Goal: Information Seeking & Learning: Learn about a topic

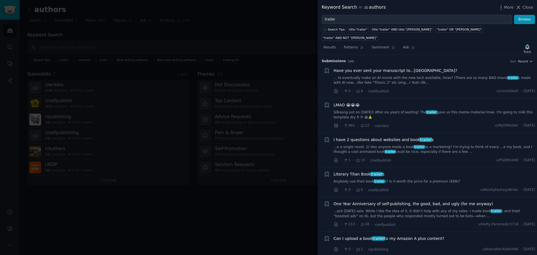
click at [10, 13] on div at bounding box center [268, 127] width 537 height 255
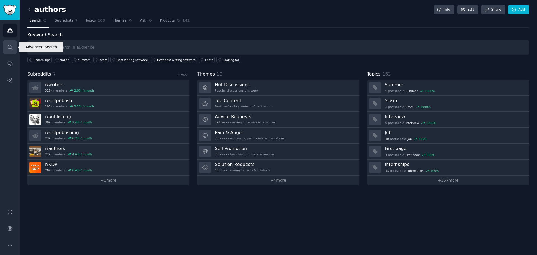
click at [11, 46] on icon "Sidebar" at bounding box center [10, 47] width 4 height 4
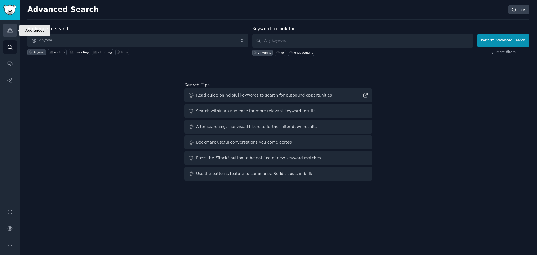
click at [10, 32] on icon "Sidebar" at bounding box center [10, 30] width 6 height 6
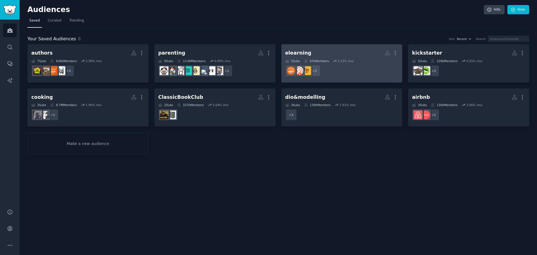
click at [320, 49] on h2 "elearning Custom Audience More" at bounding box center [341, 53] width 113 height 10
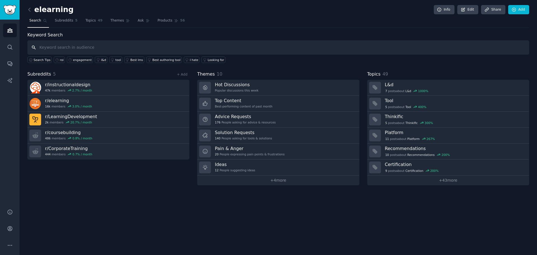
click at [112, 48] on input "text" at bounding box center [278, 47] width 502 height 14
paste input "mighty"
type input "mighty"
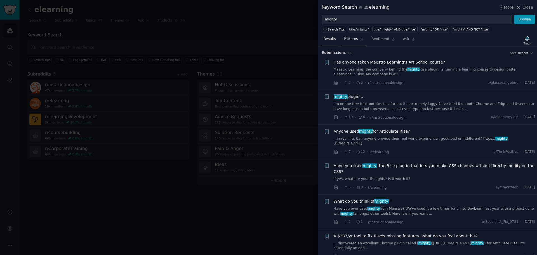
click at [352, 41] on span "Patterns" at bounding box center [351, 39] width 14 height 5
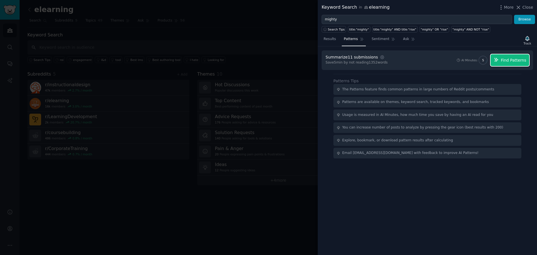
click at [511, 61] on span "Find Patterns" at bounding box center [513, 60] width 25 height 6
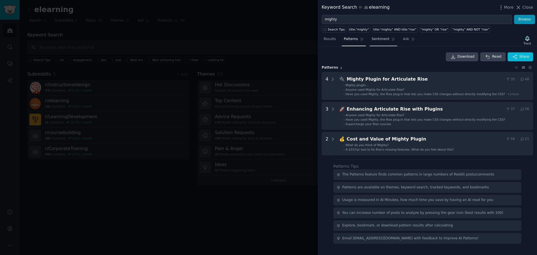
click at [377, 40] on span "Sentiment" at bounding box center [381, 39] width 18 height 5
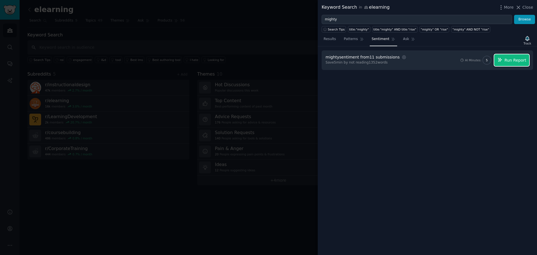
click at [518, 58] on span "Run Report" at bounding box center [516, 60] width 22 height 6
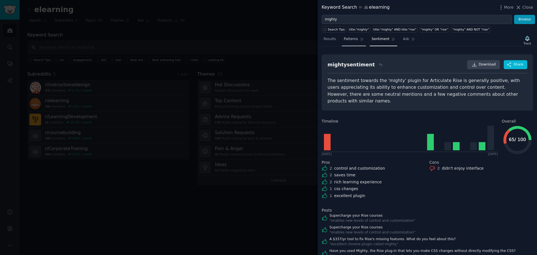
click at [348, 38] on span "Patterns" at bounding box center [351, 39] width 14 height 5
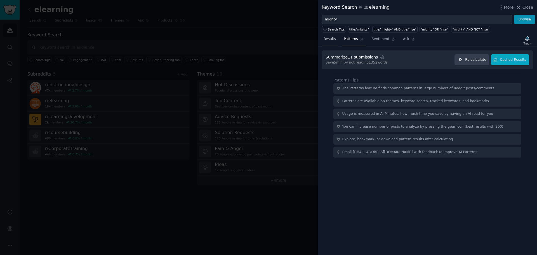
click at [331, 40] on span "Results" at bounding box center [330, 39] width 12 height 5
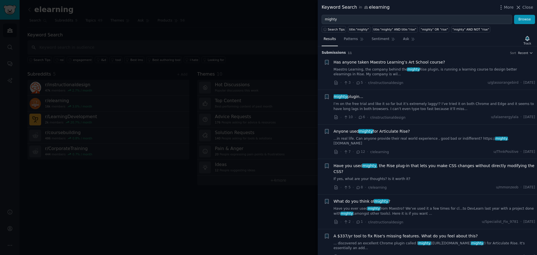
click at [275, 42] on div at bounding box center [268, 127] width 537 height 255
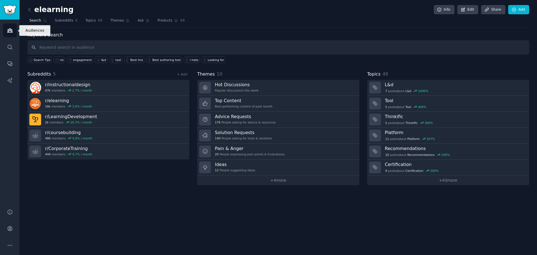
click at [11, 31] on icon "Sidebar" at bounding box center [10, 30] width 6 height 6
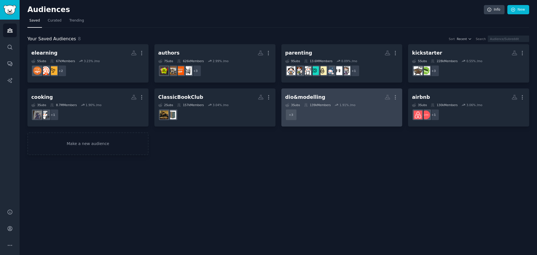
click at [315, 100] on div "dio&modelling" at bounding box center [305, 97] width 40 height 7
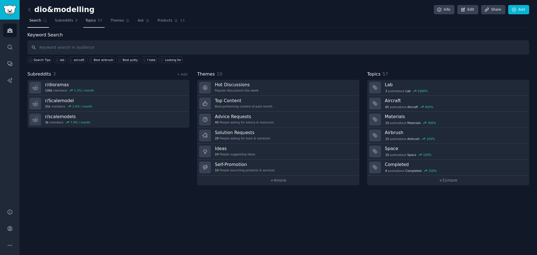
click at [92, 19] on span "Topics" at bounding box center [90, 20] width 10 height 5
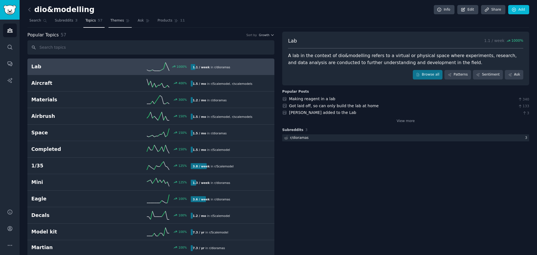
click at [114, 21] on span "Themes" at bounding box center [118, 20] width 14 height 5
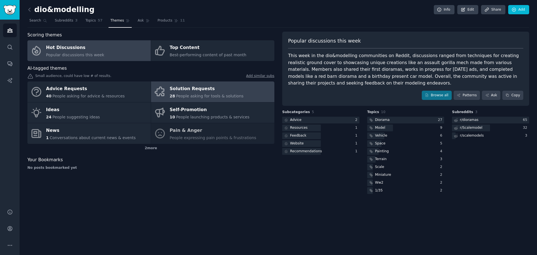
click at [244, 90] on link "Solution Requests 28 People asking for tools & solutions" at bounding box center [212, 91] width 123 height 21
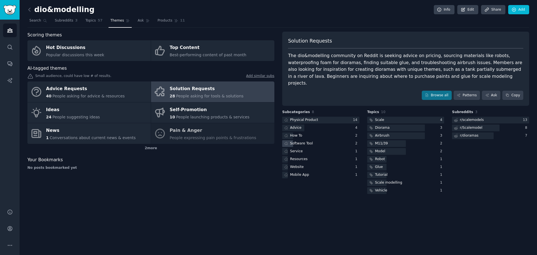
click at [307, 141] on div "Software Tool" at bounding box center [301, 143] width 23 height 5
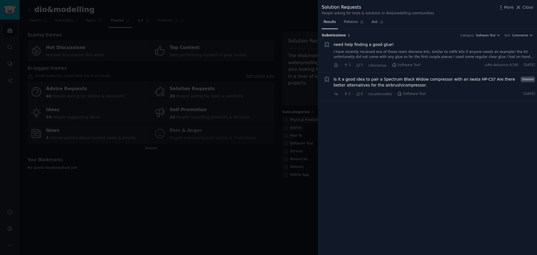
click at [233, 205] on div at bounding box center [268, 127] width 537 height 255
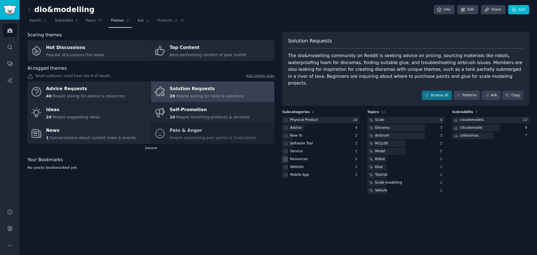
click at [299, 157] on div "Resources" at bounding box center [299, 159] width 18 height 5
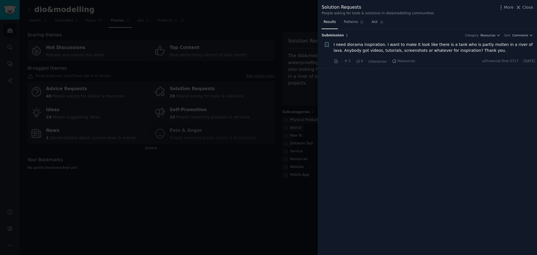
click at [392, 51] on span "I need diorama inspiration. I want to make it look like there is a tank who is …" at bounding box center [435, 48] width 202 height 12
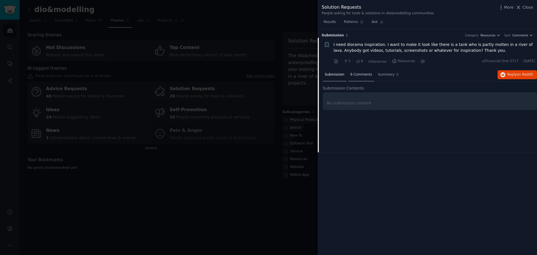
click at [364, 76] on span "9 Comments" at bounding box center [361, 74] width 22 height 5
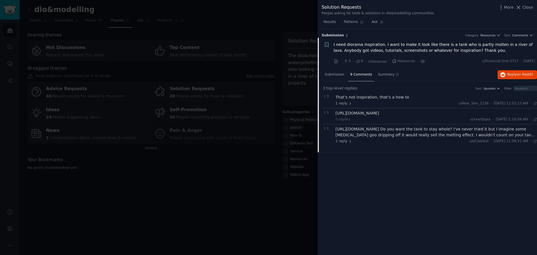
click at [228, 200] on div at bounding box center [268, 127] width 537 height 255
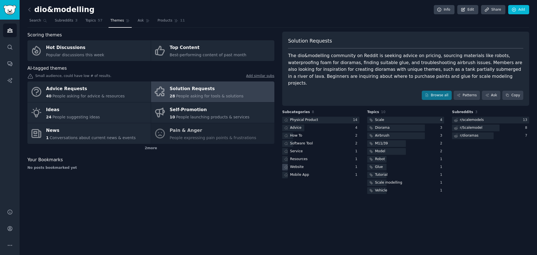
click at [298, 165] on div "Website" at bounding box center [297, 167] width 14 height 5
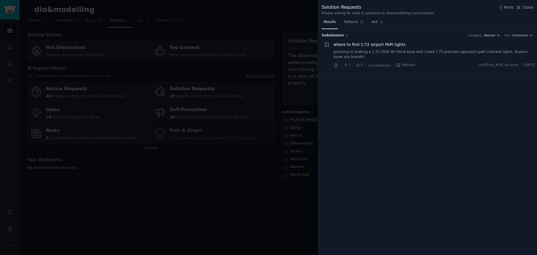
click at [186, 199] on div at bounding box center [268, 127] width 537 height 255
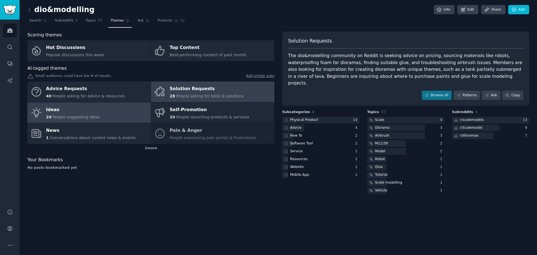
click at [112, 110] on link "Ideas 24 People suggesting ideas" at bounding box center [88, 112] width 123 height 21
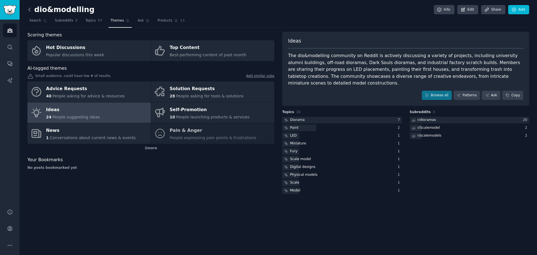
click at [30, 10] on icon at bounding box center [30, 10] width 6 height 6
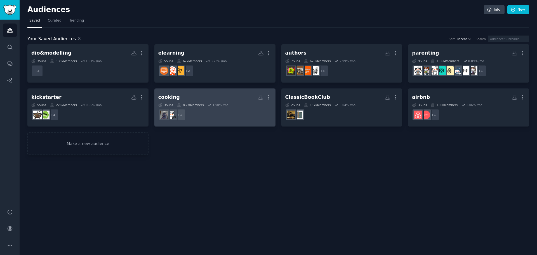
click at [198, 94] on h2 "cooking More" at bounding box center [214, 97] width 113 height 10
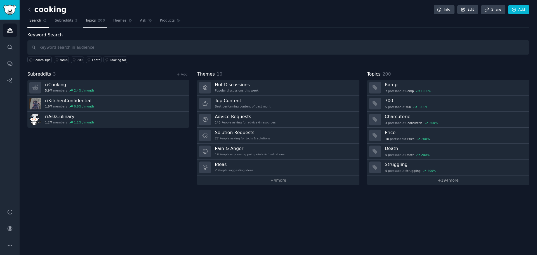
click at [90, 20] on span "Topics" at bounding box center [90, 20] width 10 height 5
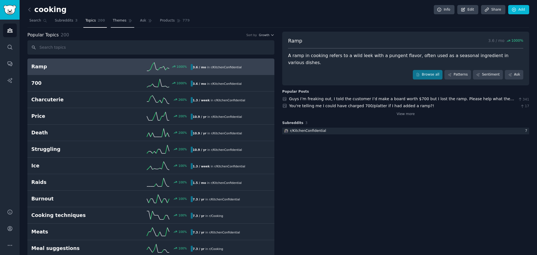
click at [116, 20] on span "Themes" at bounding box center [120, 20] width 14 height 5
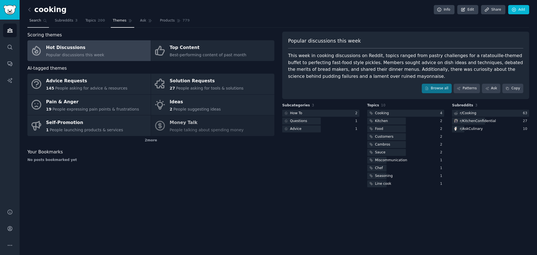
click at [32, 21] on span "Search" at bounding box center [35, 20] width 12 height 5
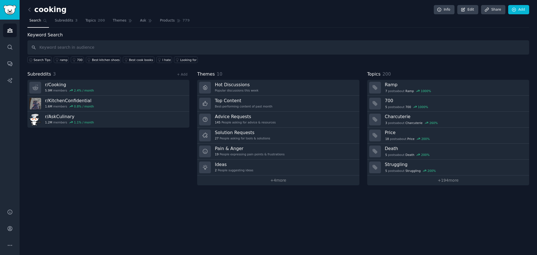
click at [235, 48] on input "text" at bounding box center [278, 47] width 502 height 14
type input "app"
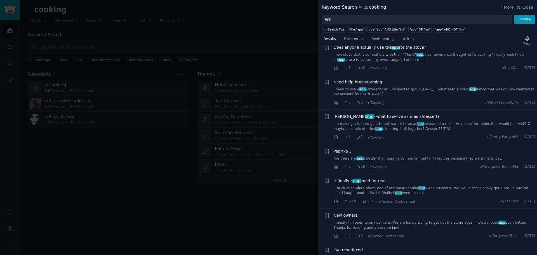
scroll to position [336, 0]
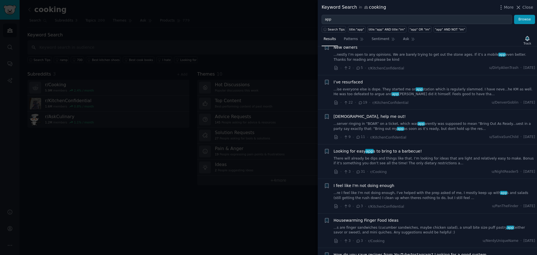
click at [211, 211] on div at bounding box center [268, 127] width 537 height 255
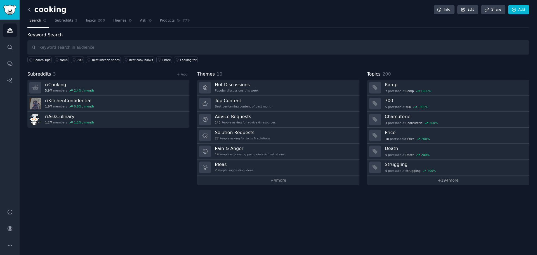
click at [31, 9] on icon at bounding box center [30, 10] width 6 height 6
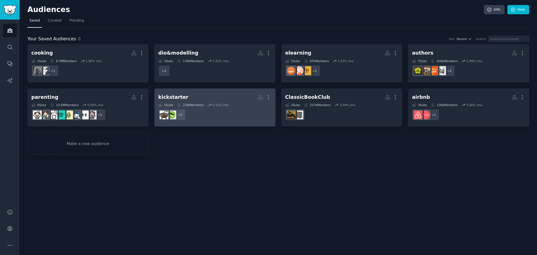
click at [172, 95] on div "kickstarter" at bounding box center [173, 97] width 30 height 7
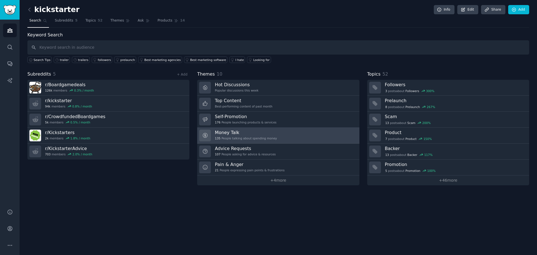
click at [304, 134] on link "Money Talk 135 People talking about spending money" at bounding box center [278, 136] width 162 height 16
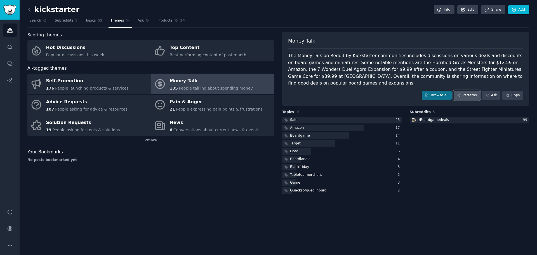
click at [469, 95] on link "Patterns" at bounding box center [467, 96] width 26 height 10
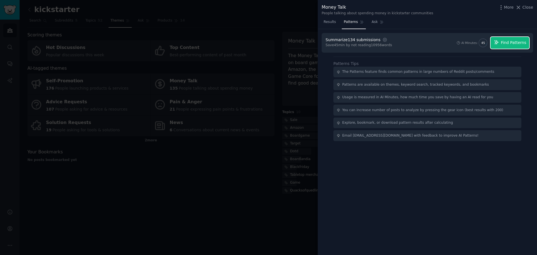
click at [512, 43] on span "Find Patterns" at bounding box center [513, 43] width 25 height 6
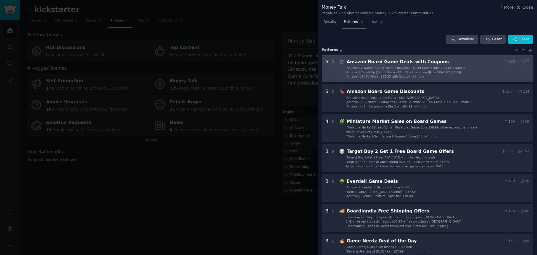
click at [464, 68] on li "- [Amazon] 7 Wonders Duel Agora Expansion - $9.99 (after clipping $5 off coupon)" at bounding box center [437, 68] width 186 height 4
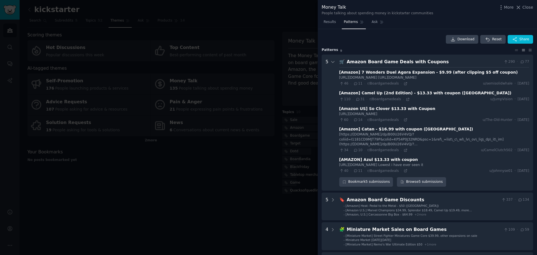
scroll to position [25, 0]
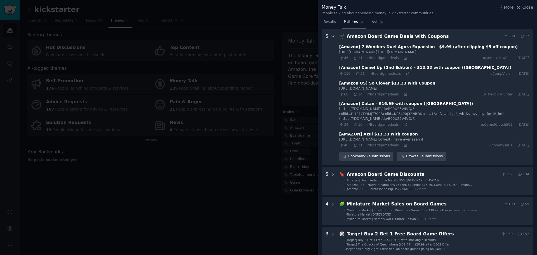
click at [331, 37] on icon at bounding box center [333, 36] width 5 height 5
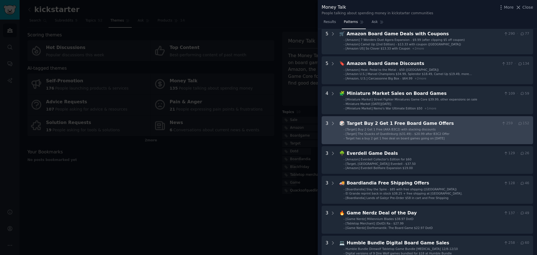
scroll to position [0, 0]
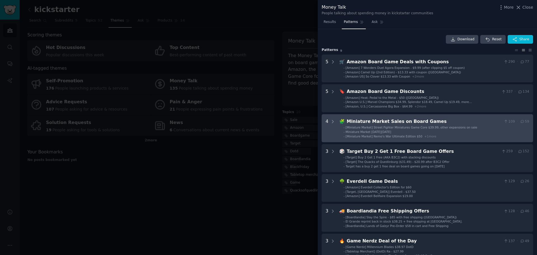
click at [440, 130] on li "- Miniature Market Cyber Monday" at bounding box center [437, 132] width 186 height 4
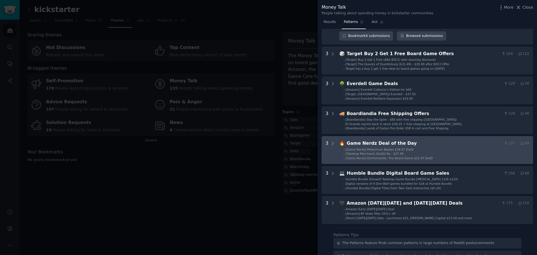
scroll to position [253, 0]
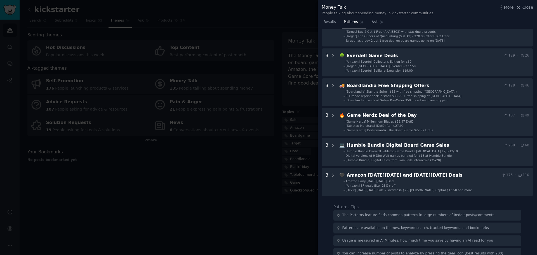
click at [204, 156] on div at bounding box center [268, 127] width 537 height 255
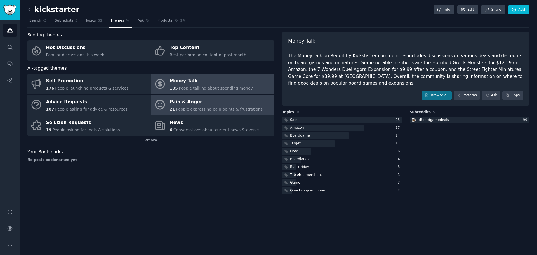
click at [208, 104] on div "Pain & Anger" at bounding box center [216, 101] width 93 height 9
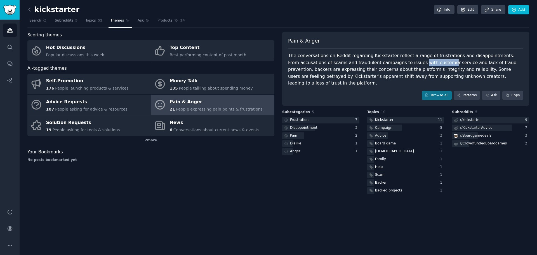
drag, startPoint x: 388, startPoint y: 62, endPoint x: 418, endPoint y: 62, distance: 29.7
click at [404, 62] on div "The conversations on Reddit regarding Kickstarter reflect a range of frustratio…" at bounding box center [405, 69] width 235 height 34
click at [418, 62] on div "The conversations on Reddit regarding Kickstarter reflect a range of frustratio…" at bounding box center [405, 69] width 235 height 34
click at [312, 117] on div at bounding box center [320, 120] width 77 height 7
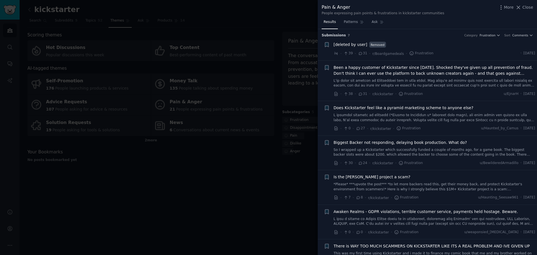
scroll to position [19, 0]
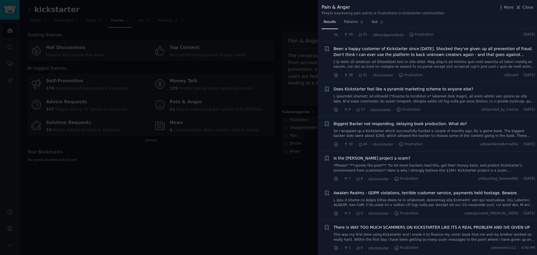
click at [280, 193] on div at bounding box center [268, 127] width 537 height 255
